Goal: Transaction & Acquisition: Purchase product/service

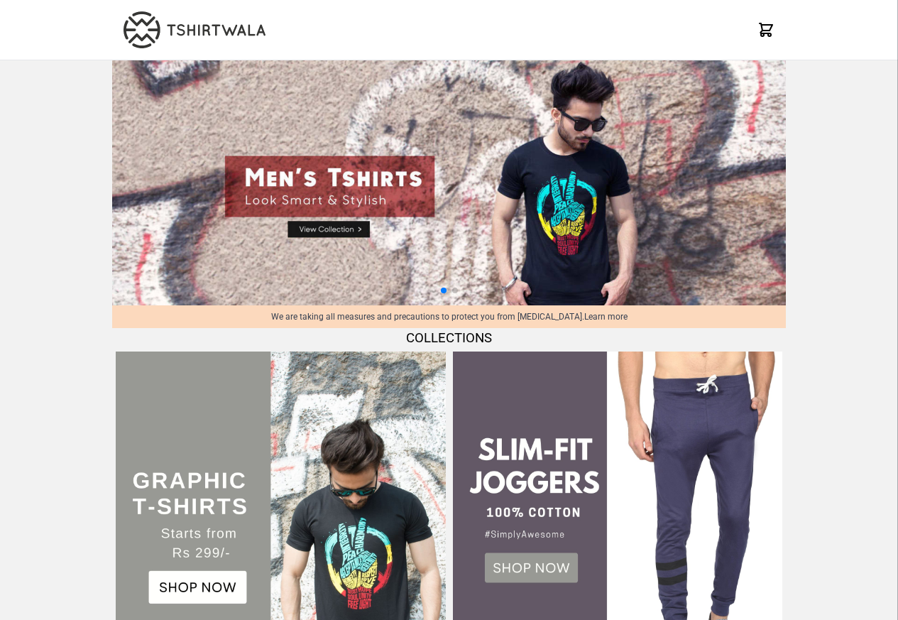
click at [435, 11] on div at bounding box center [449, 30] width 674 height 60
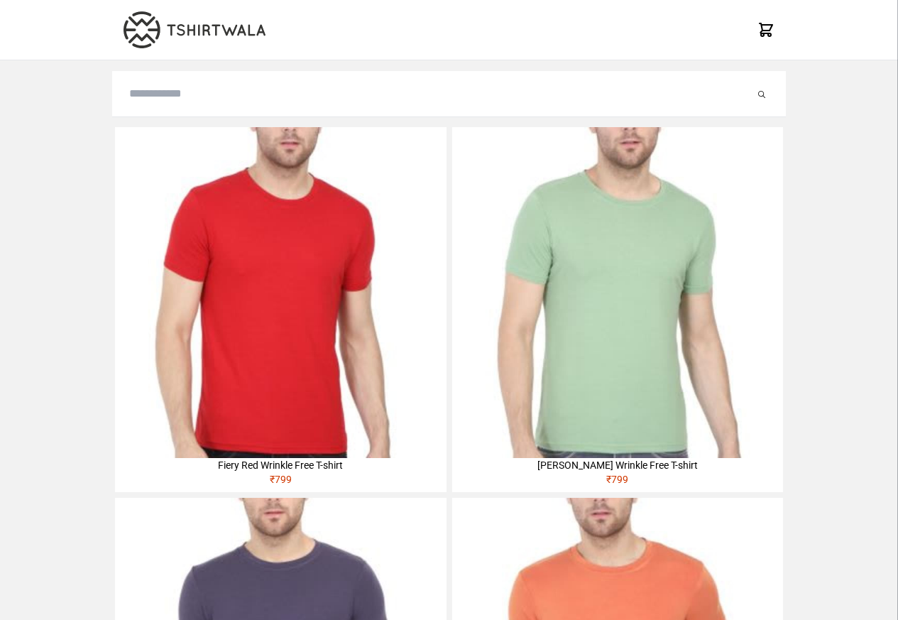
click at [158, 212] on img at bounding box center [280, 292] width 331 height 331
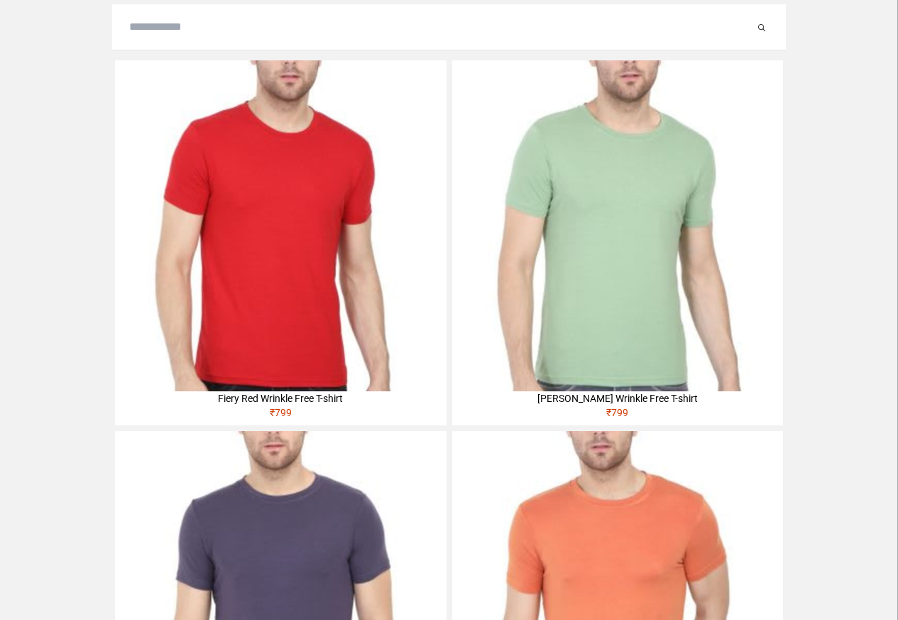
scroll to position [66, 0]
